Goal: Navigation & Orientation: Find specific page/section

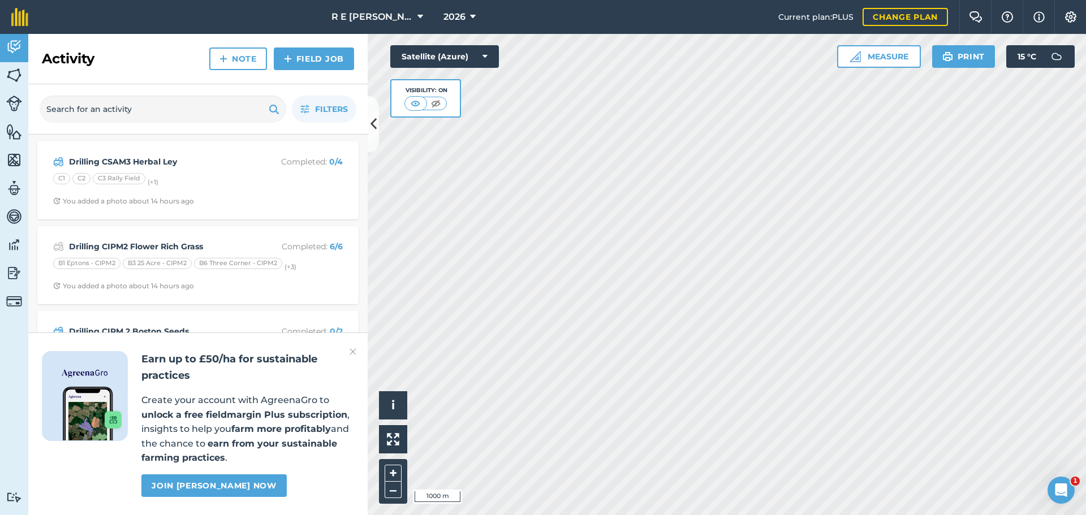
click at [352, 352] on img at bounding box center [352, 352] width 7 height 14
